Goal: Transaction & Acquisition: Obtain resource

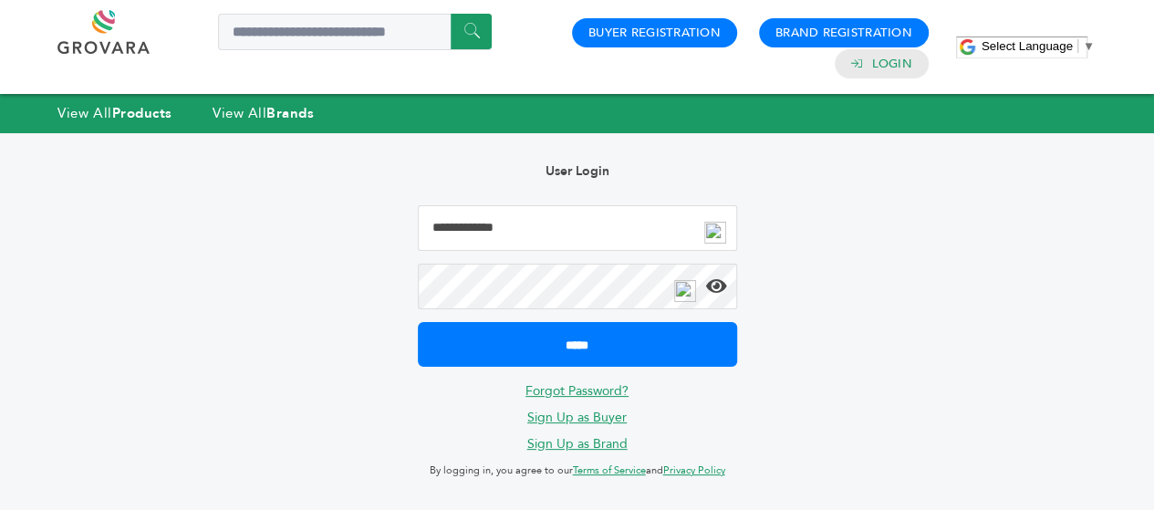
click at [597, 220] on input "Email Address" at bounding box center [577, 228] width 319 height 46
type input "**********"
click at [715, 285] on icon at bounding box center [716, 286] width 21 height 18
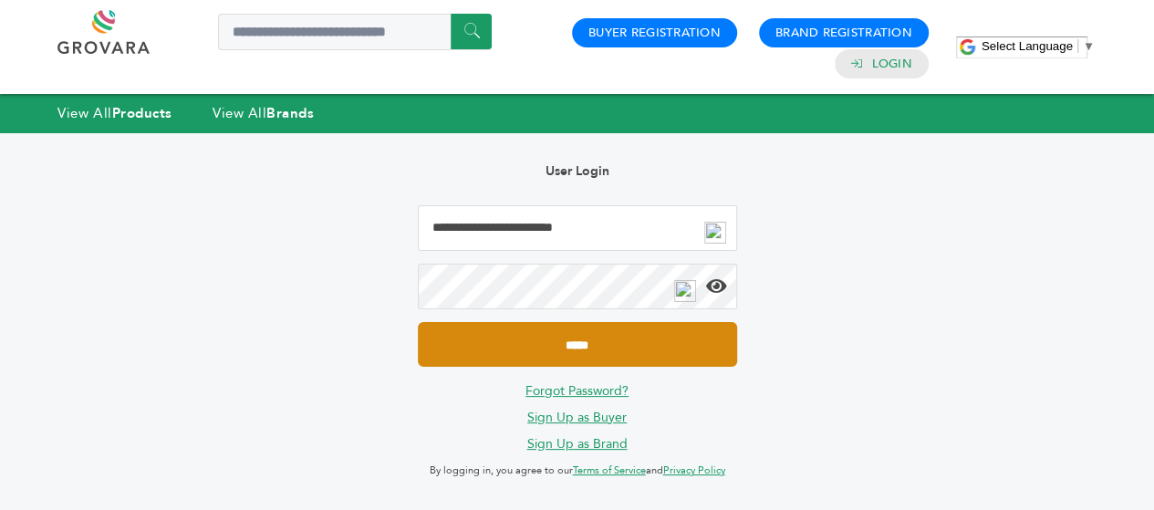
click at [644, 337] on input "*****" at bounding box center [577, 344] width 319 height 45
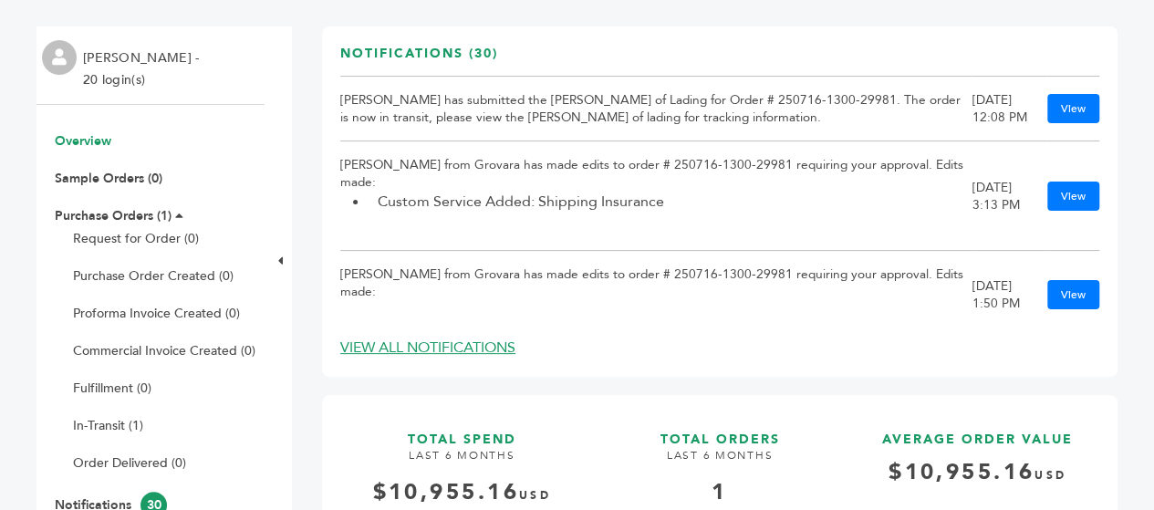
scroll to position [110, 0]
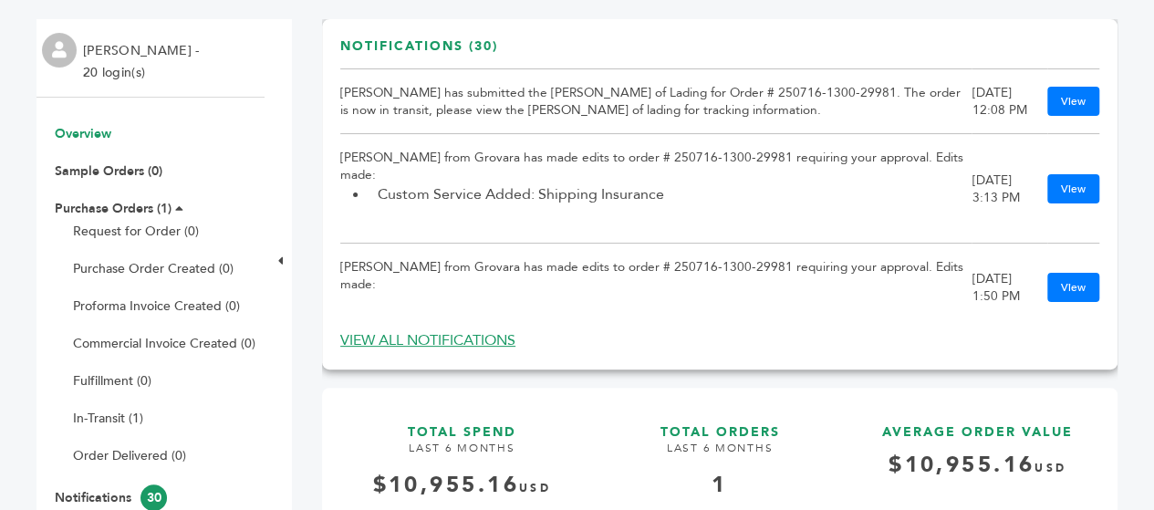
click at [401, 338] on link "VIEW ALL NOTIFICATIONS" at bounding box center [427, 340] width 175 height 20
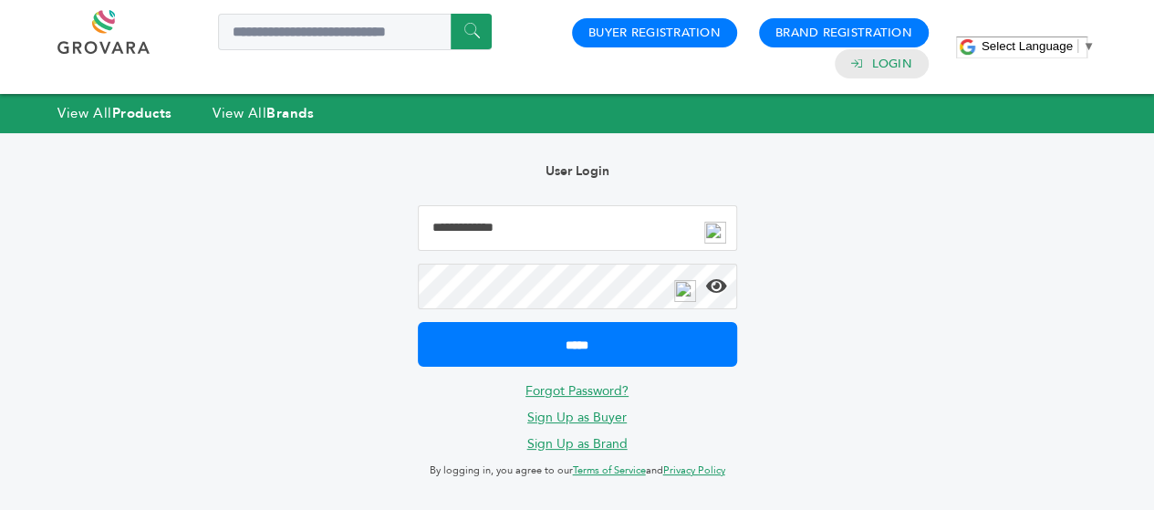
click at [470, 231] on input "Email Address" at bounding box center [577, 228] width 319 height 46
type input "**********"
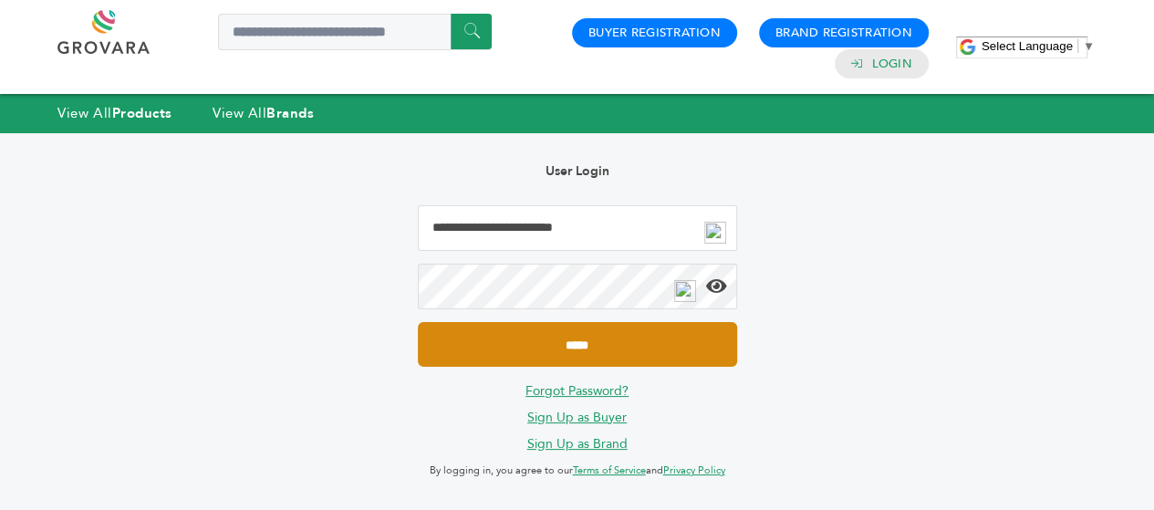
click at [525, 342] on input "*****" at bounding box center [577, 344] width 319 height 45
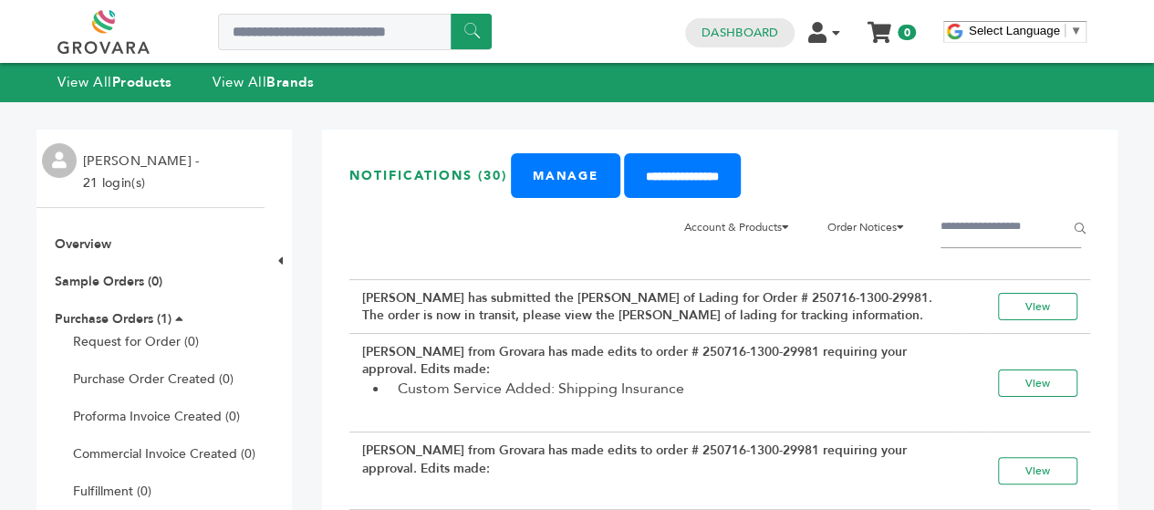
click at [134, 159] on li "Alejandro Cancino - 21 login(s)" at bounding box center [143, 172] width 120 height 44
click at [119, 176] on li "Alejandro Cancino - 21 login(s)" at bounding box center [143, 172] width 120 height 44
click at [119, 163] on li "Alejandro Cancino - 21 login(s)" at bounding box center [143, 172] width 120 height 44
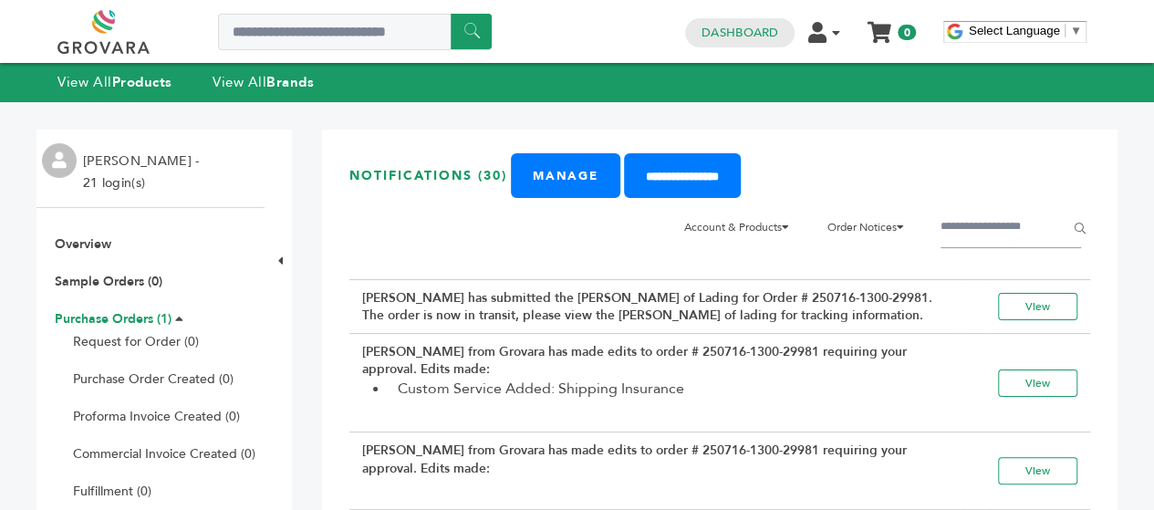
click at [131, 316] on link "Purchase Orders (1)" at bounding box center [113, 318] width 117 height 17
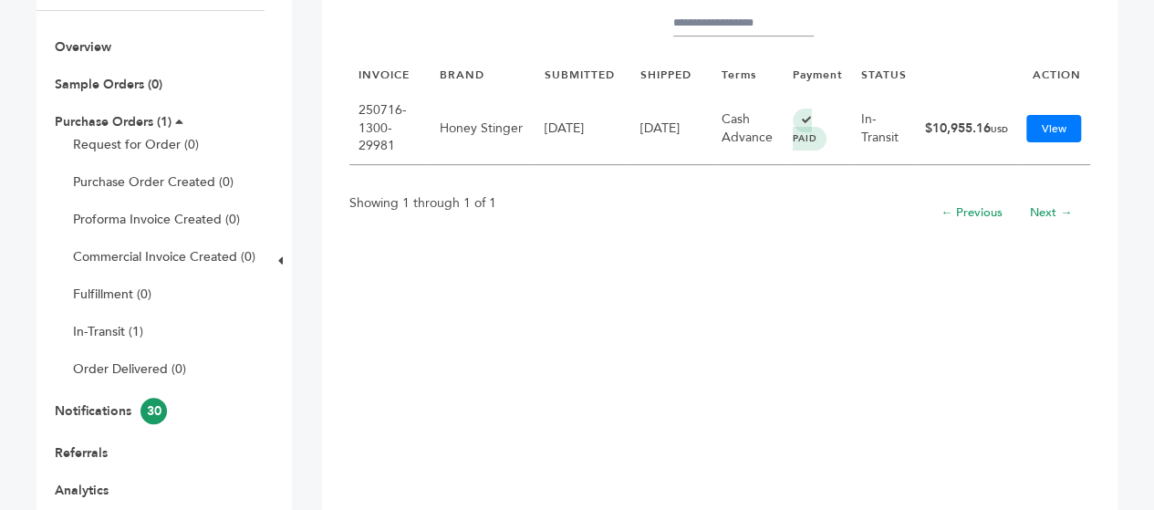
scroll to position [266, 0]
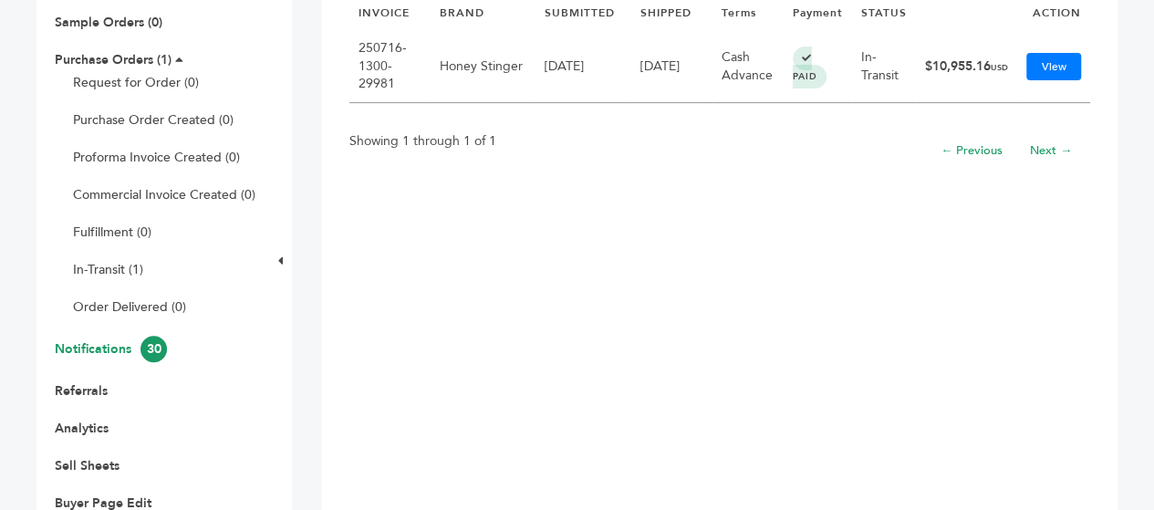
click at [119, 342] on link "Notifications 30" at bounding box center [111, 348] width 112 height 17
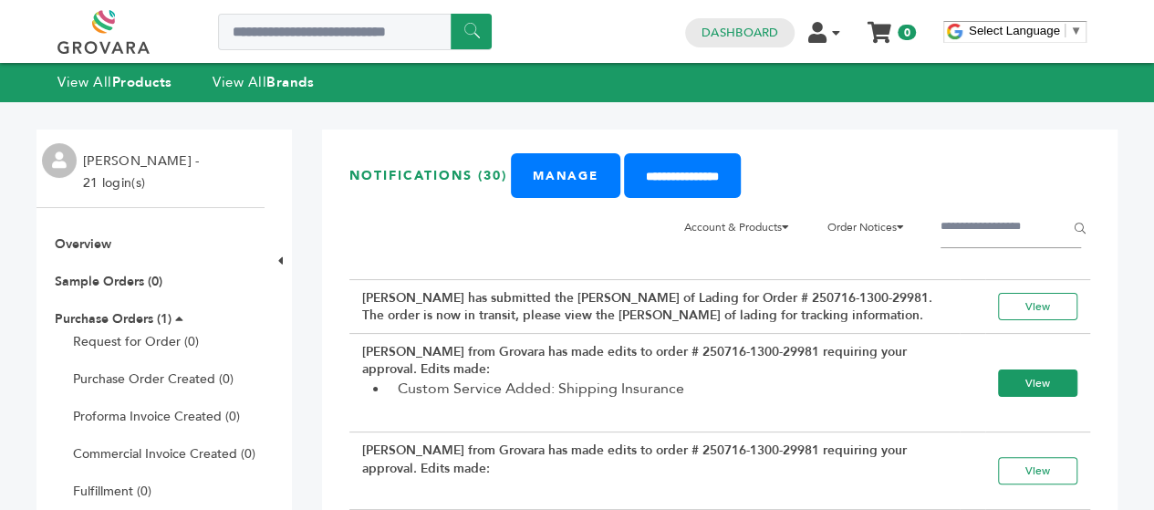
click at [1001, 397] on link "View" at bounding box center [1037, 382] width 79 height 27
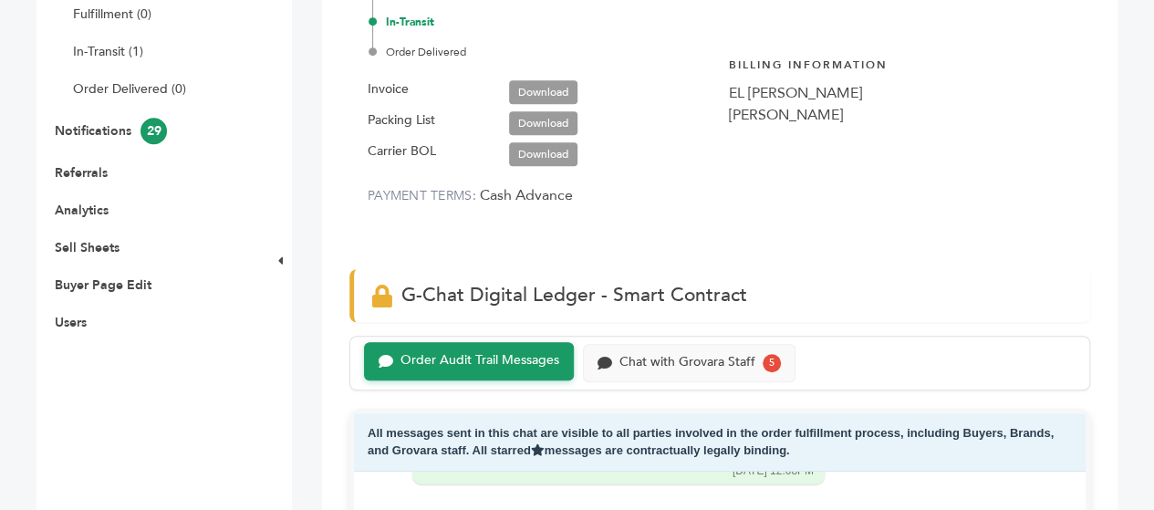
scroll to position [483, 0]
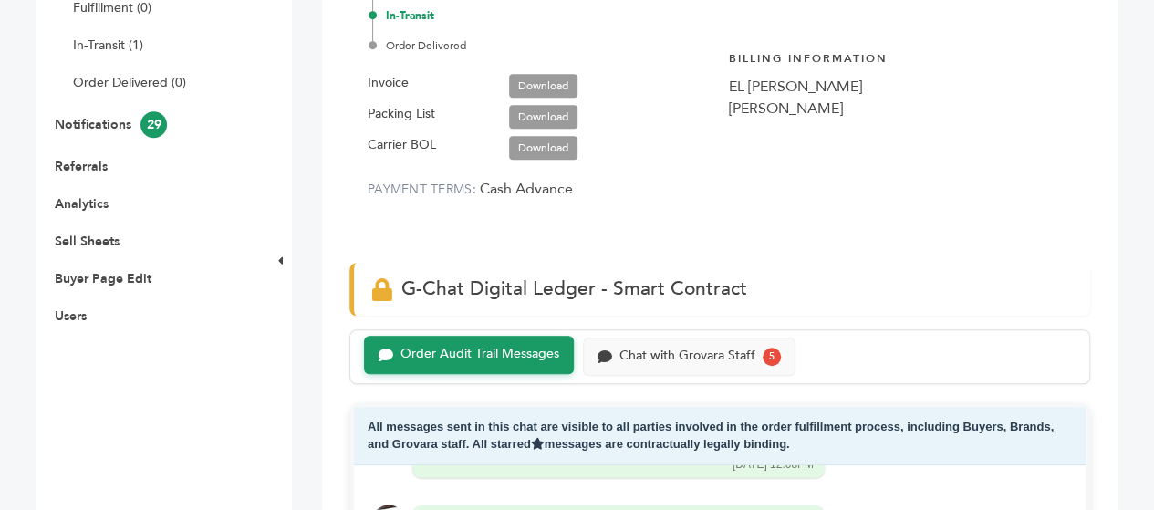
click at [551, 77] on link "Download" at bounding box center [543, 86] width 68 height 24
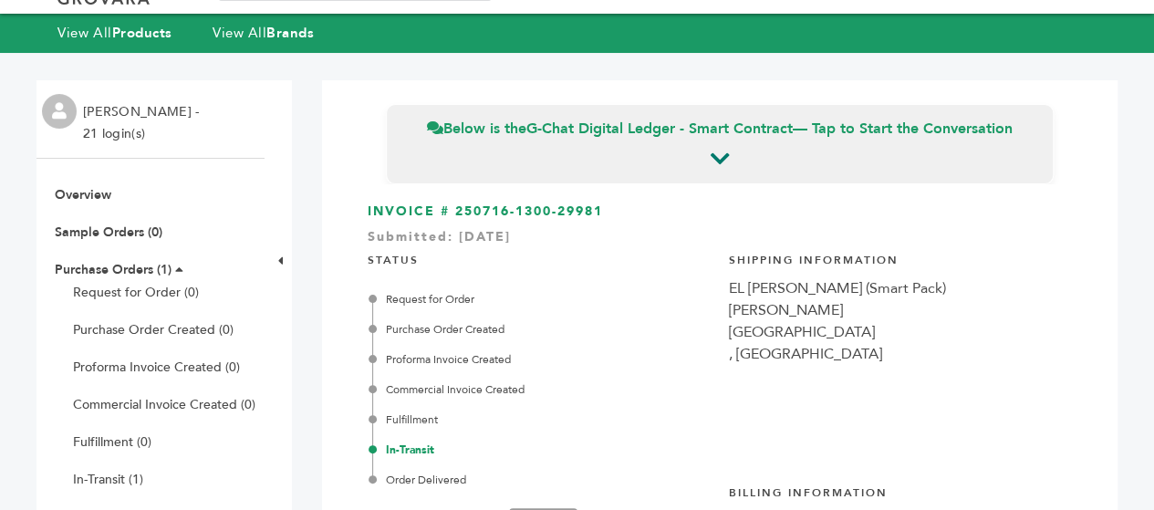
scroll to position [0, 0]
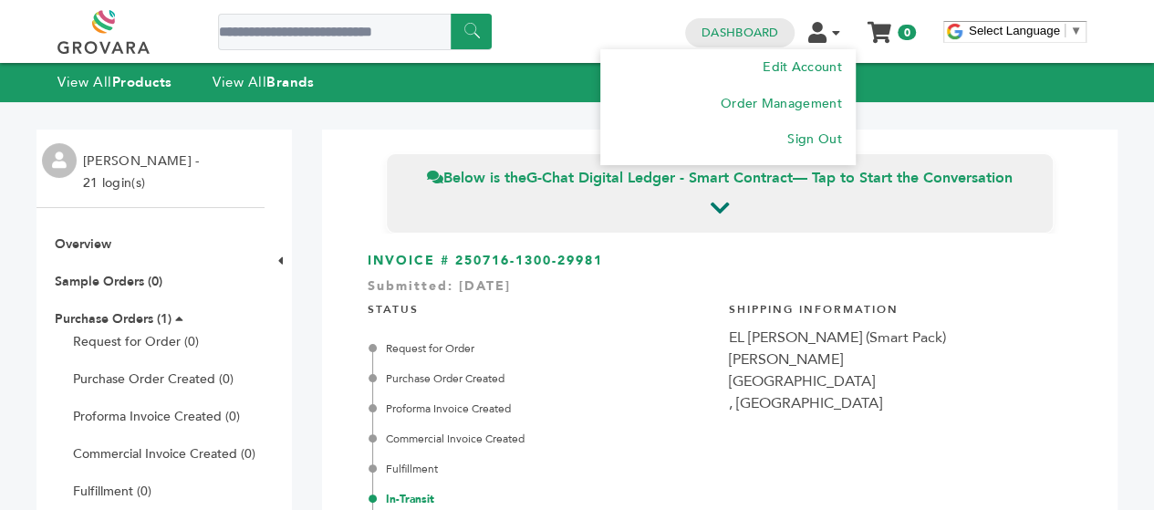
click at [835, 33] on icon at bounding box center [836, 32] width 8 height 13
click at [828, 140] on link "Sign Out" at bounding box center [813, 138] width 55 height 17
